Goal: Task Accomplishment & Management: Manage account settings

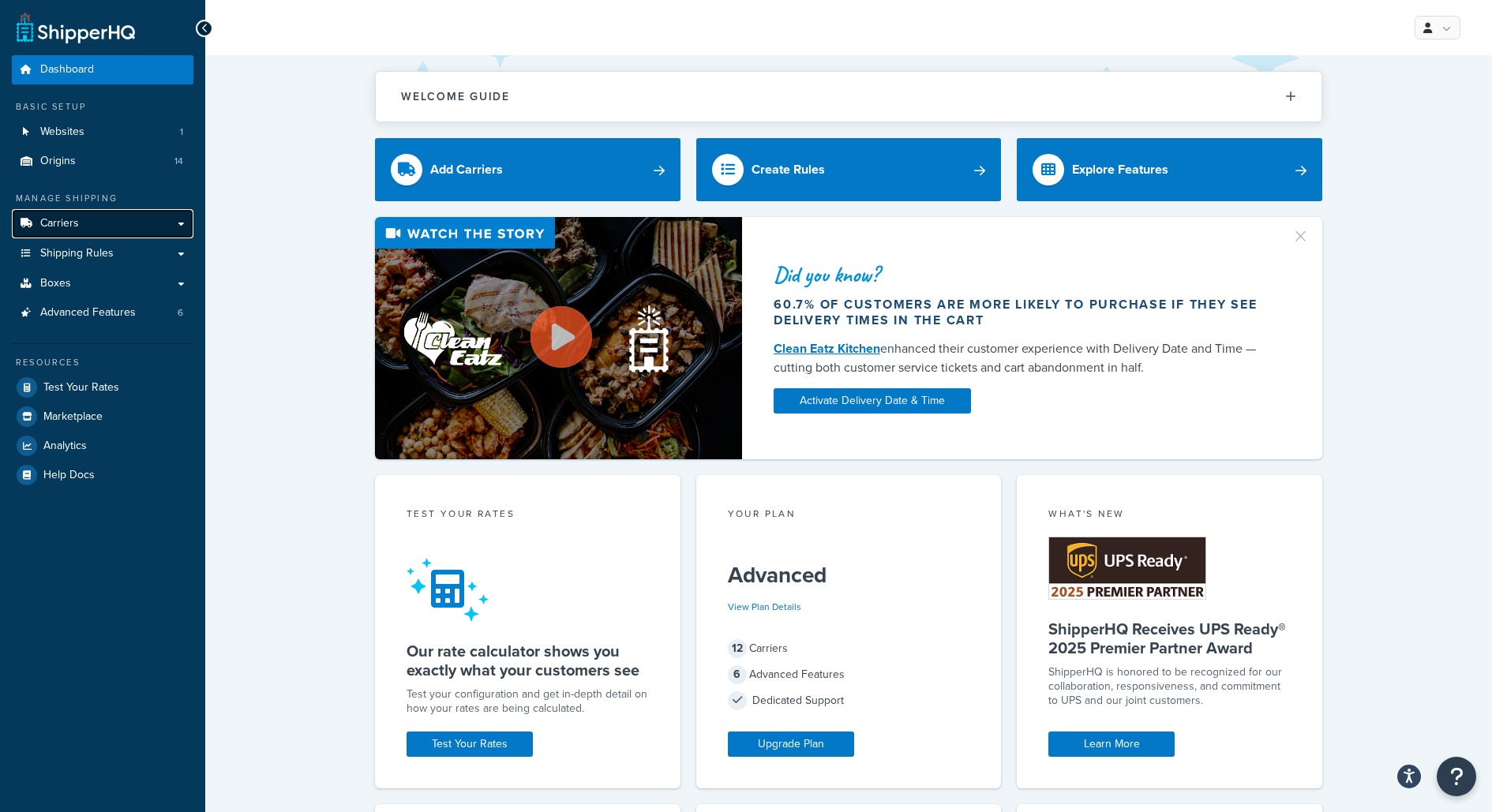
click at [113, 214] on link "Carriers" at bounding box center [102, 224] width 182 height 30
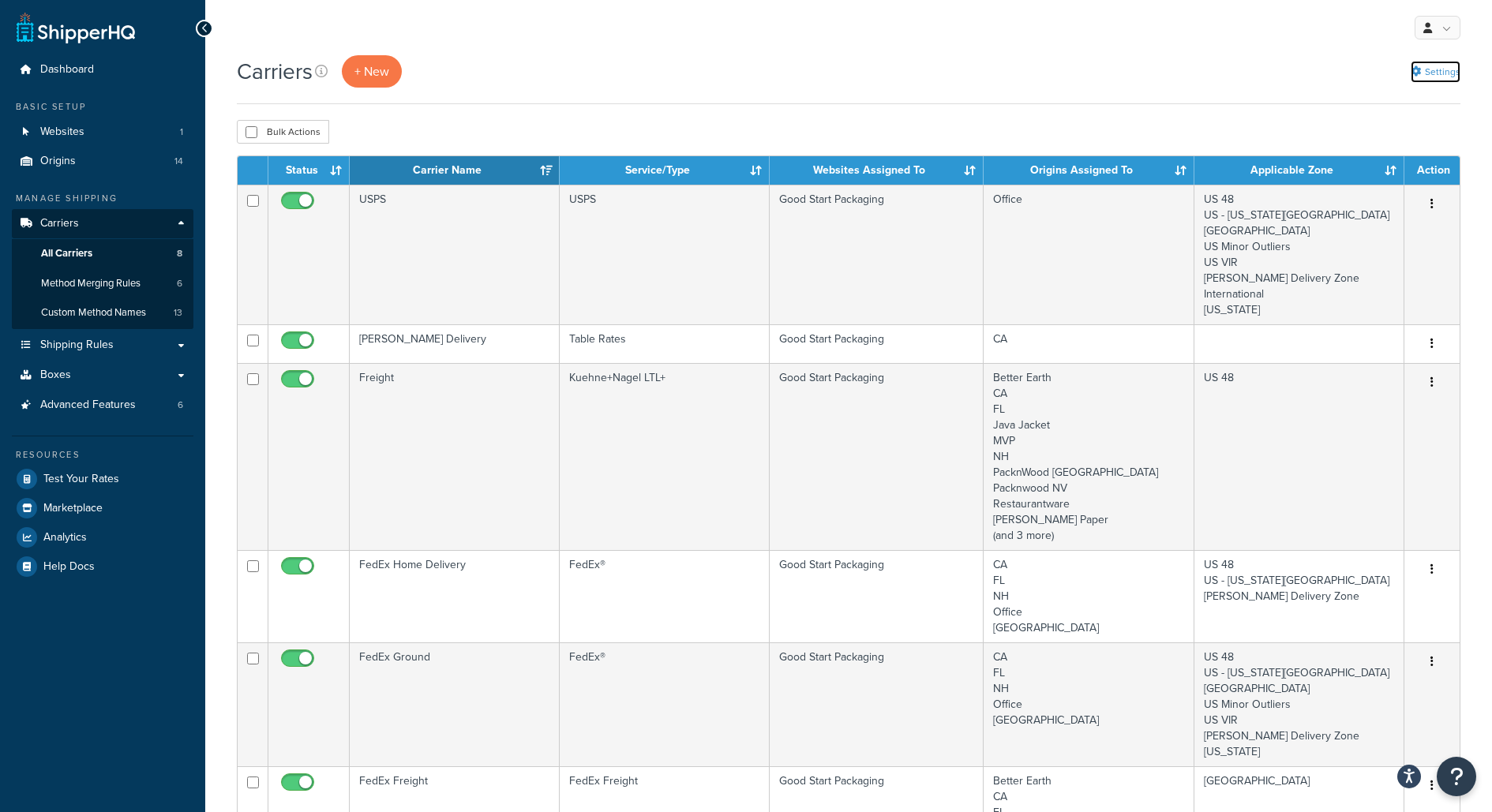
click at [1432, 66] on link "Settings" at bounding box center [1435, 71] width 50 height 22
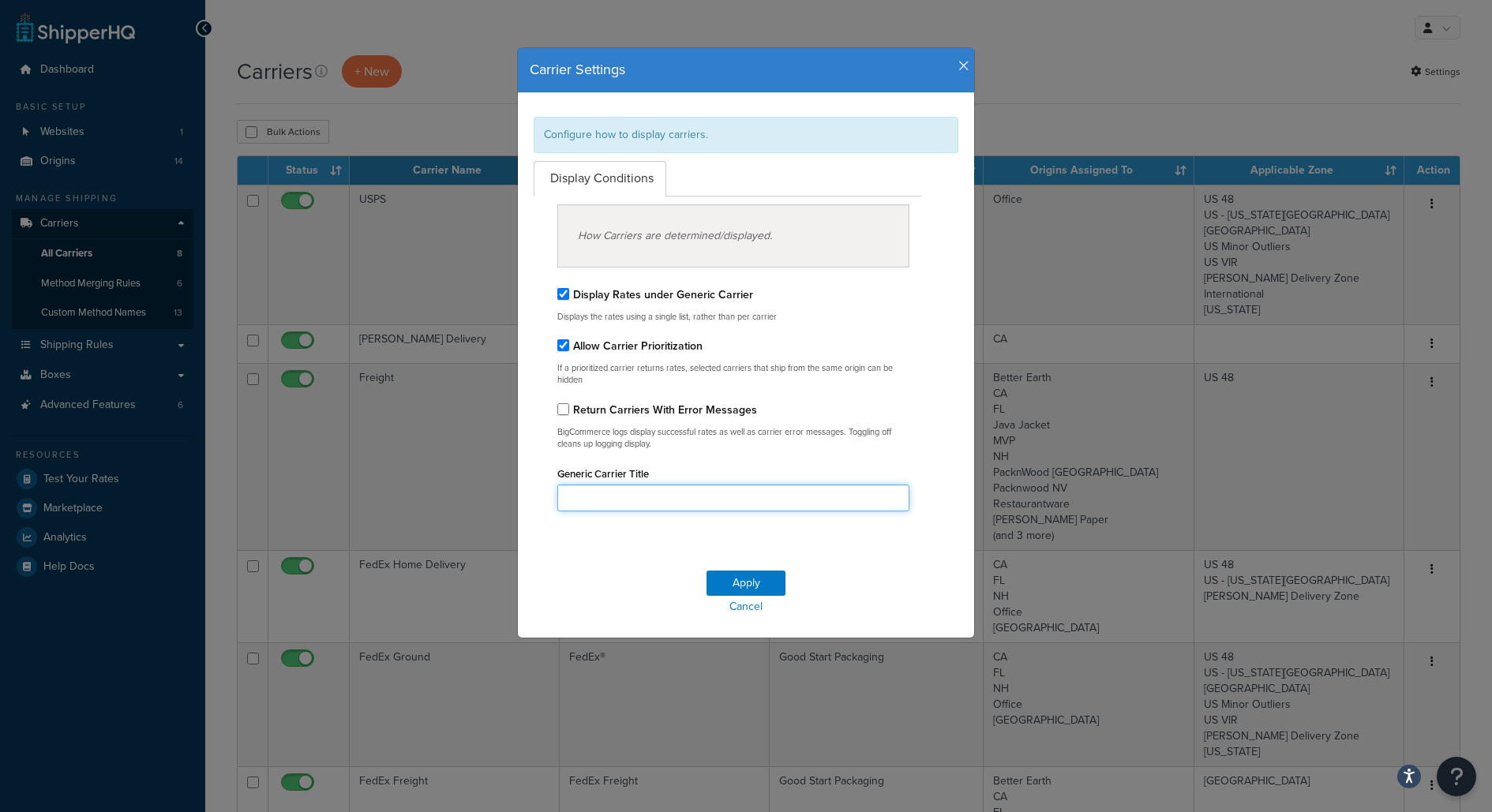
click at [682, 505] on input "Generic Carrier Title" at bounding box center [733, 498] width 352 height 27
click at [704, 472] on div "Generic Carrier Title" at bounding box center [733, 487] width 352 height 49
click at [965, 59] on icon "button" at bounding box center [963, 66] width 11 height 14
